Goal: Task Accomplishment & Management: Use online tool/utility

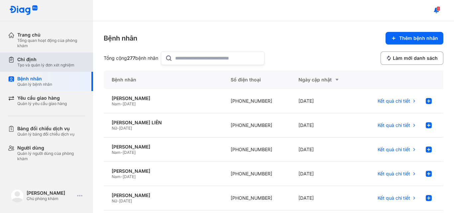
click at [45, 60] on div "Chỉ định" at bounding box center [45, 60] width 57 height 6
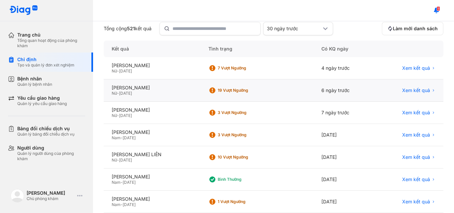
scroll to position [67, 0]
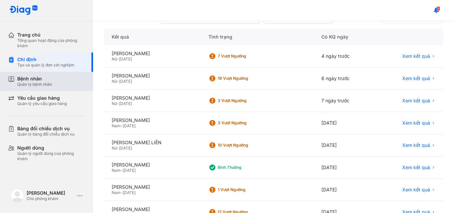
click at [67, 76] on div "Bệnh nhân Quản lý bệnh nhân" at bounding box center [51, 81] width 68 height 11
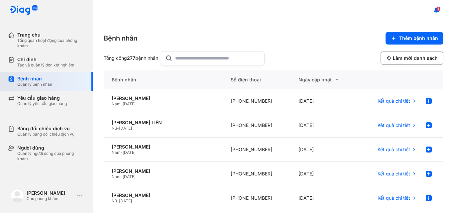
click at [66, 80] on div "Bệnh nhân Quản lý bệnh nhân" at bounding box center [51, 81] width 68 height 11
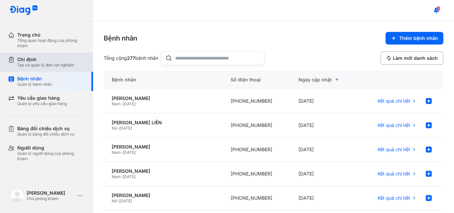
click at [63, 59] on div "Chỉ định" at bounding box center [45, 60] width 57 height 6
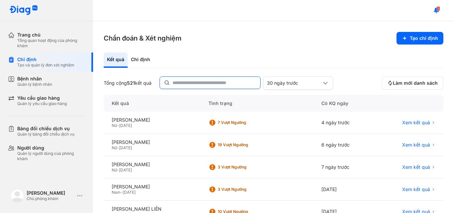
click at [206, 81] on input "text" at bounding box center [215, 83] width 84 height 12
type input "******"
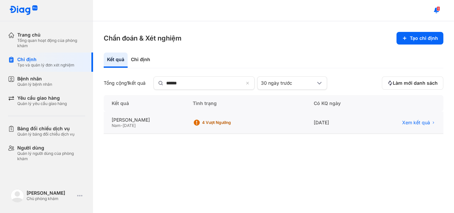
click at [177, 127] on div "Nam - 11/01/1981" at bounding box center [144, 125] width 65 height 5
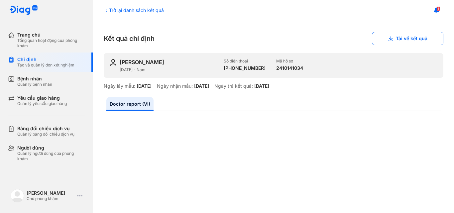
click at [122, 9] on div "Trở lại danh sách kết quả" at bounding box center [134, 10] width 60 height 7
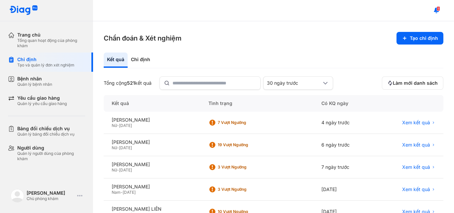
click at [212, 39] on section "Chẩn đoán & Xét nghiệm Tạo chỉ định" at bounding box center [274, 38] width 340 height 13
click at [42, 66] on div "Tạo và quản lý đơn xét nghiệm" at bounding box center [45, 65] width 57 height 5
click at [162, 122] on div "[PERSON_NAME]" at bounding box center [152, 120] width 81 height 6
